Goal: Navigation & Orientation: Find specific page/section

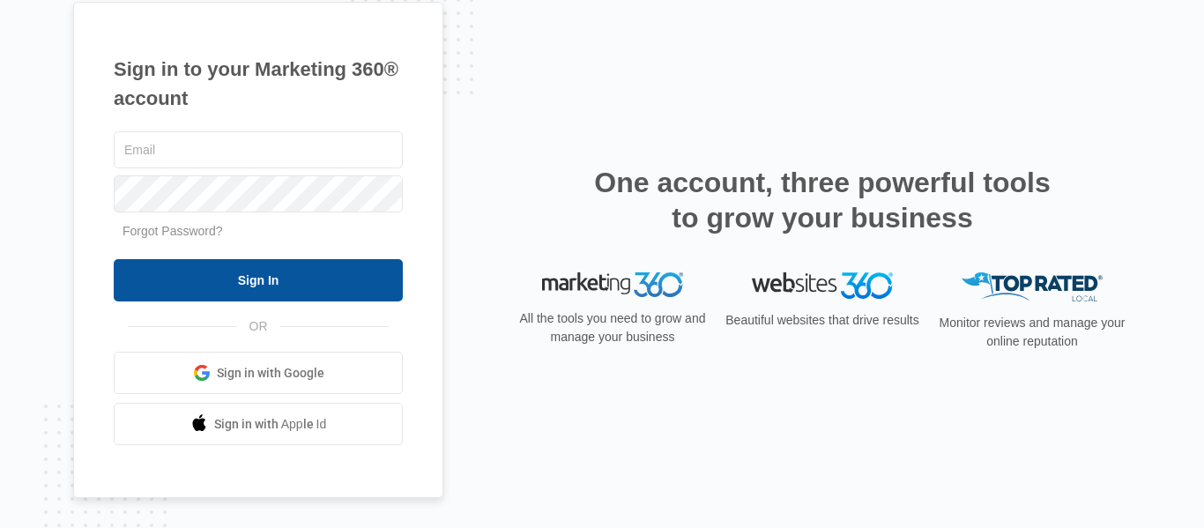
type input "[PERSON_NAME][EMAIL_ADDRESS][DOMAIN_NAME]"
click at [208, 282] on input "Sign In" at bounding box center [258, 280] width 289 height 42
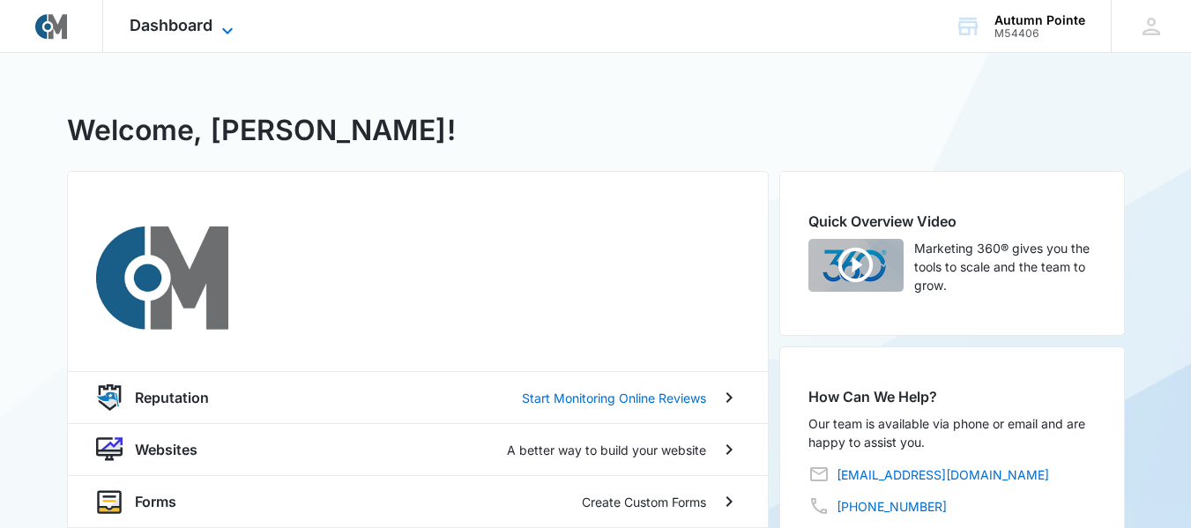
click at [147, 27] on span "Dashboard" at bounding box center [171, 25] width 83 height 19
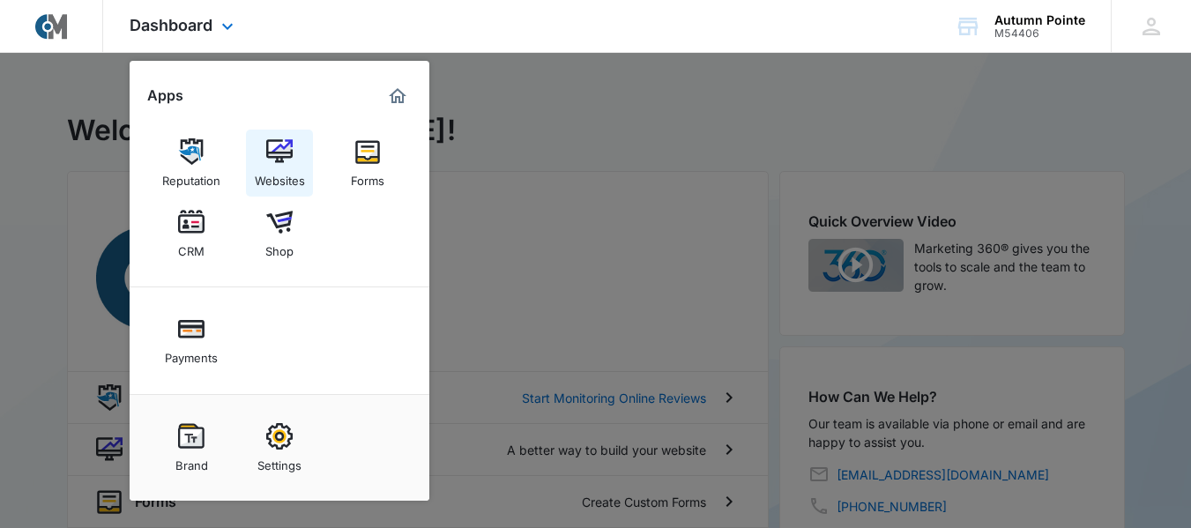
click at [293, 170] on div "Websites" at bounding box center [280, 176] width 50 height 23
